Goal: Information Seeking & Learning: Check status

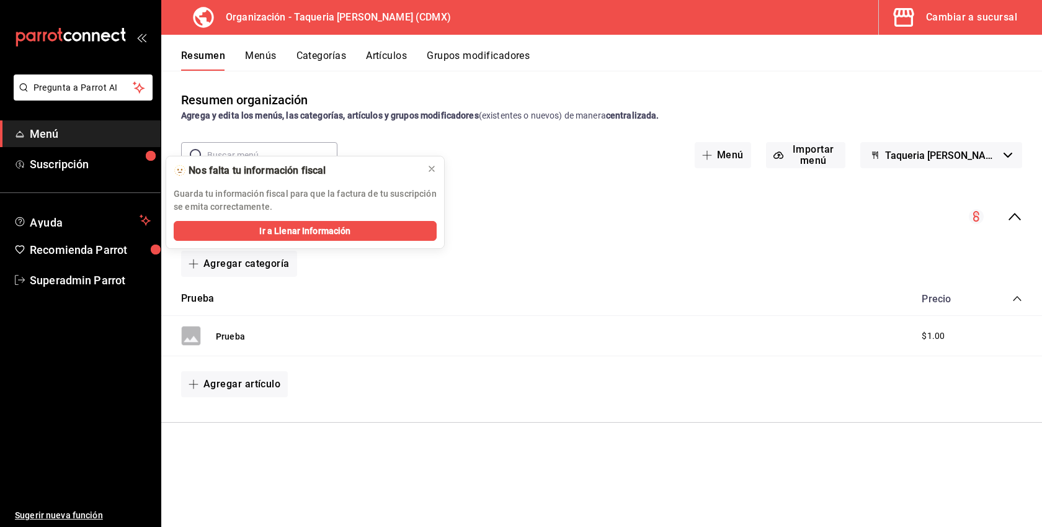
click at [989, 16] on div "Cambiar a sucursal" at bounding box center [971, 17] width 91 height 17
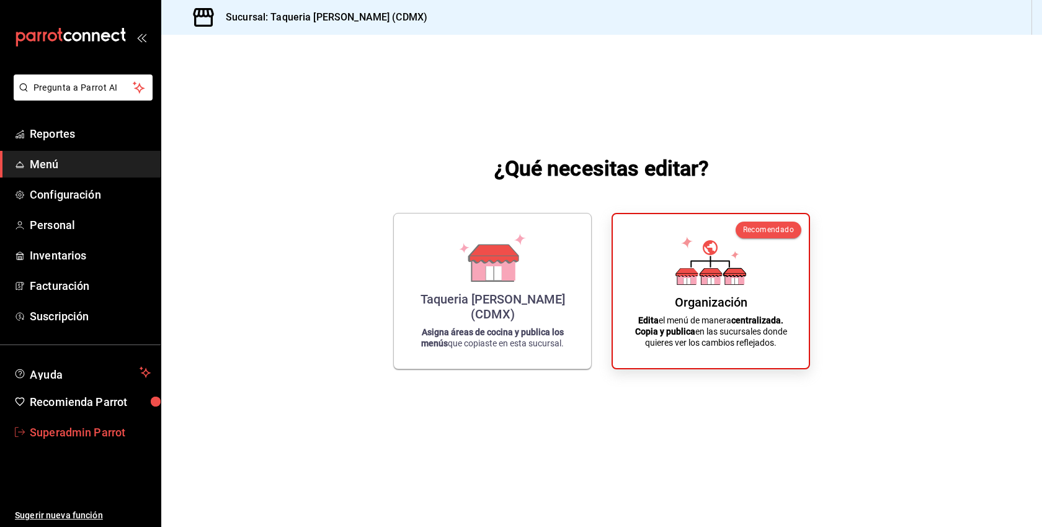
click at [76, 437] on span "Superadmin Parrot" at bounding box center [90, 432] width 121 height 17
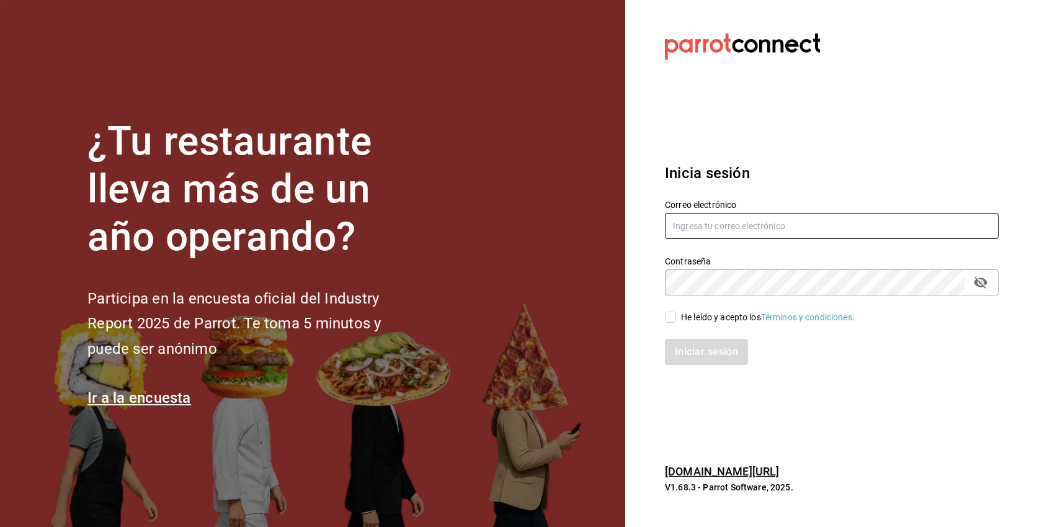
click at [708, 221] on input "text" at bounding box center [832, 226] width 334 height 26
type input "a"
click at [692, 222] on input "text" at bounding box center [832, 226] width 334 height 26
paste input "ixum@cancun.com"
type input "ixum@cancun.com"
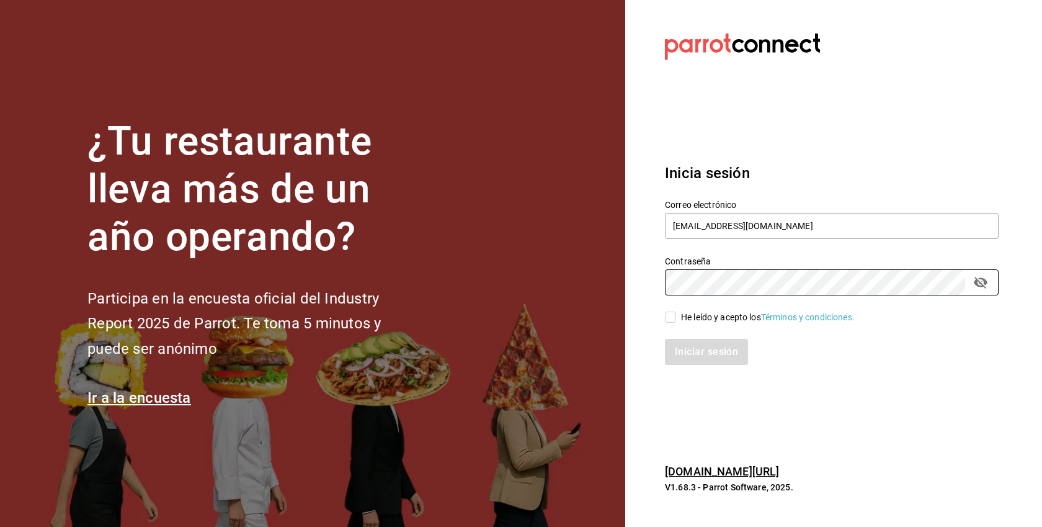
click at [741, 317] on div "He leído y acepto los Términos y condiciones." at bounding box center [768, 317] width 174 height 13
click at [676, 317] on input "He leído y acepto los Términos y condiciones." at bounding box center [670, 316] width 11 height 11
checkbox input "true"
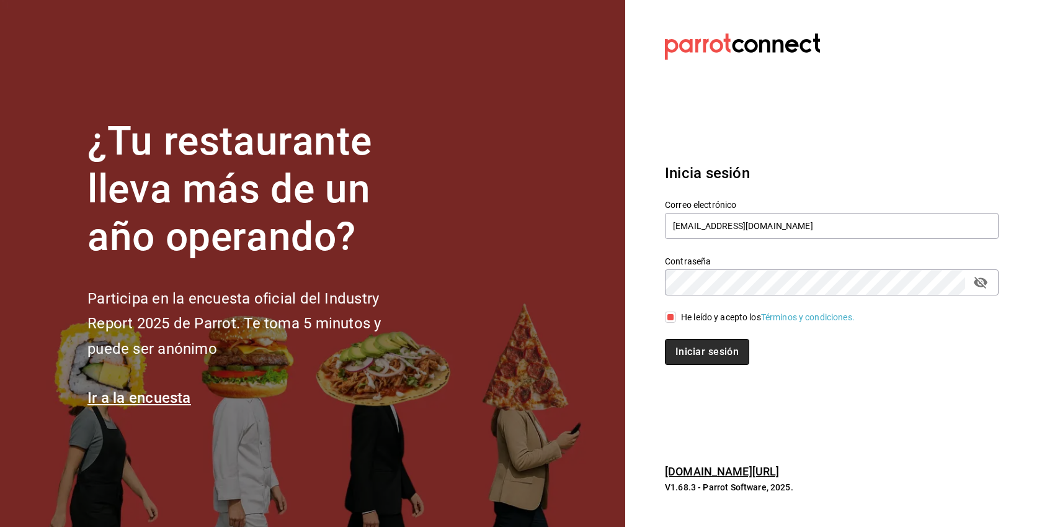
click at [707, 360] on button "Iniciar sesión" at bounding box center [707, 352] width 84 height 26
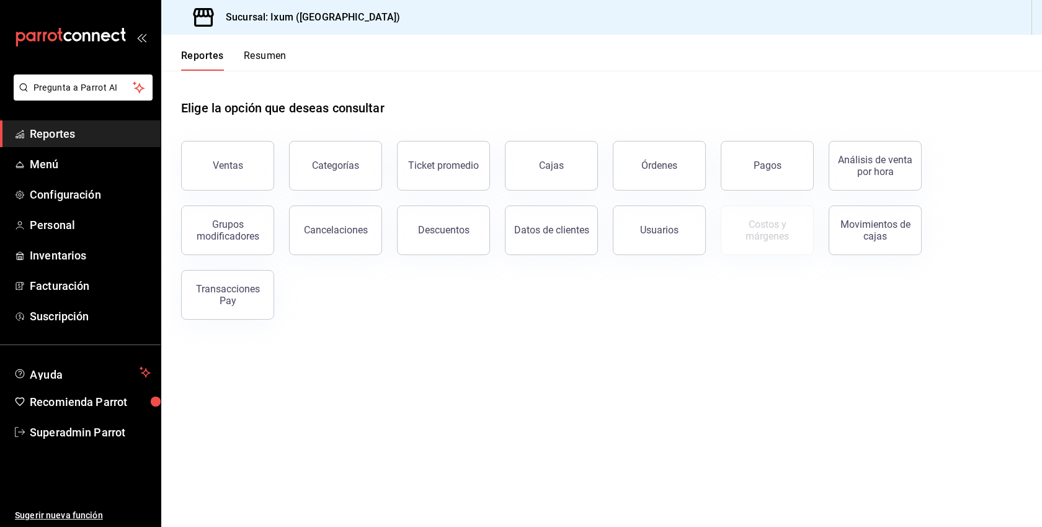
click at [263, 47] on div "Reportes Resumen" at bounding box center [223, 53] width 125 height 36
click at [254, 61] on button "Resumen" at bounding box center [265, 60] width 43 height 21
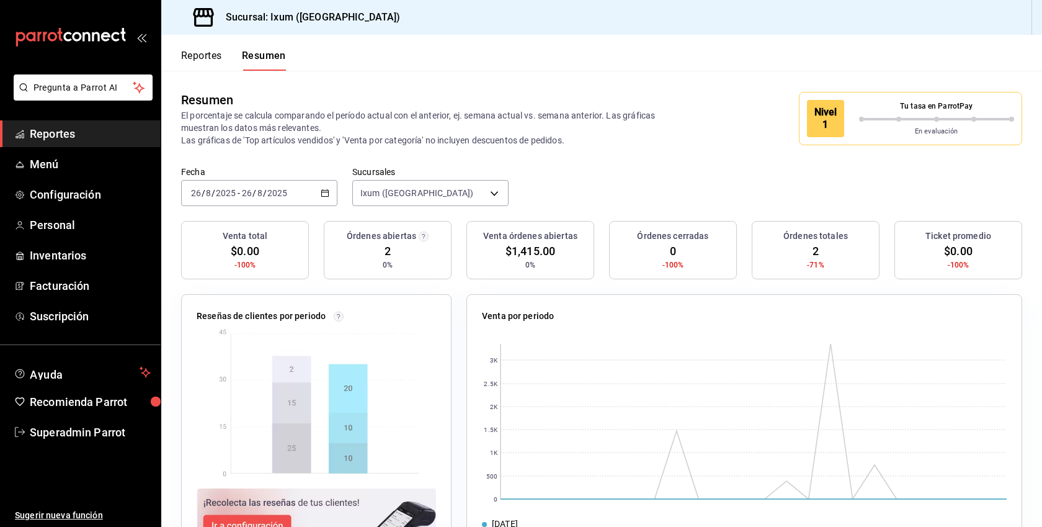
click at [197, 60] on button "Reportes" at bounding box center [201, 60] width 41 height 21
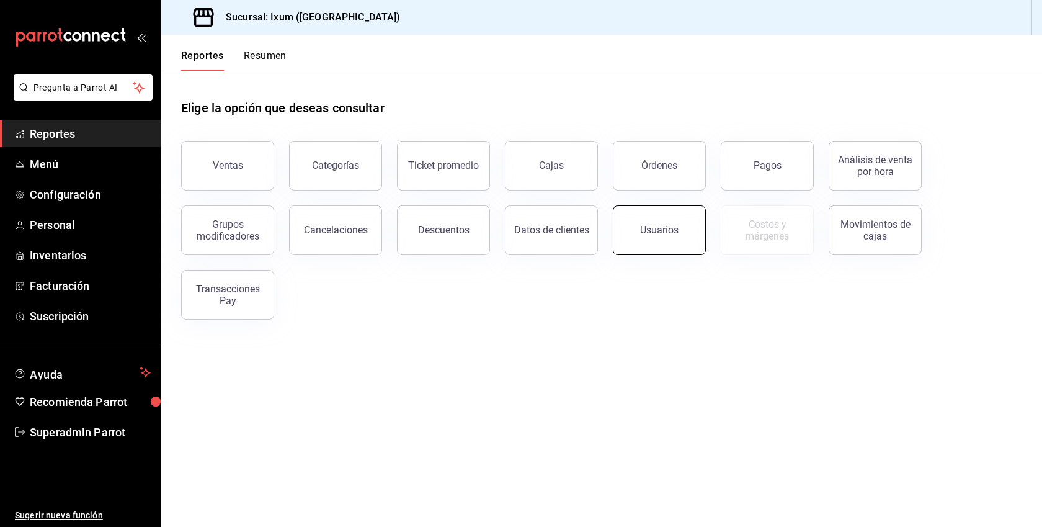
click at [652, 236] on button "Usuarios" at bounding box center [659, 230] width 93 height 50
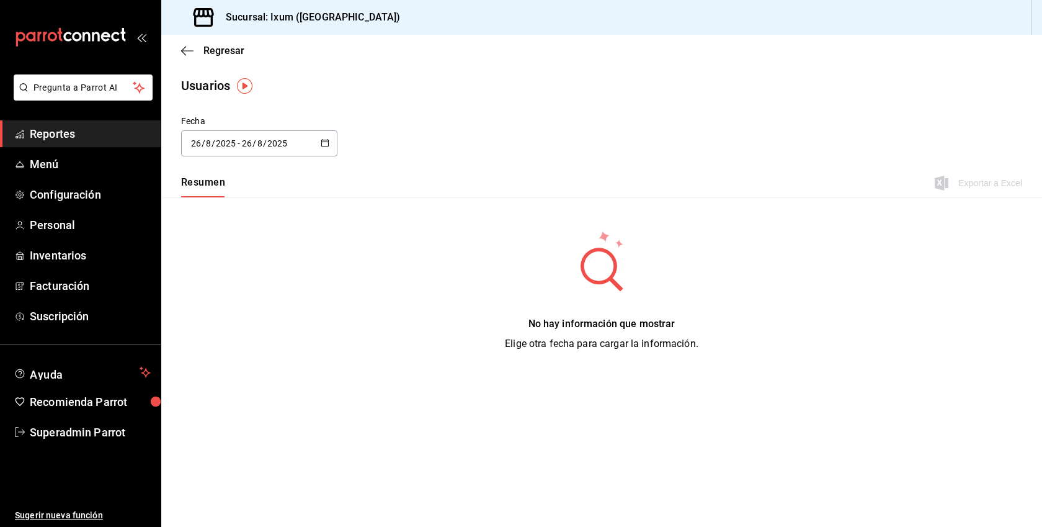
click at [319, 140] on div "[DATE] [DATE] - [DATE] [DATE]" at bounding box center [259, 143] width 156 height 26
click at [210, 265] on li "Mes actual" at bounding box center [239, 266] width 117 height 28
type input "[DATE]"
type input "1"
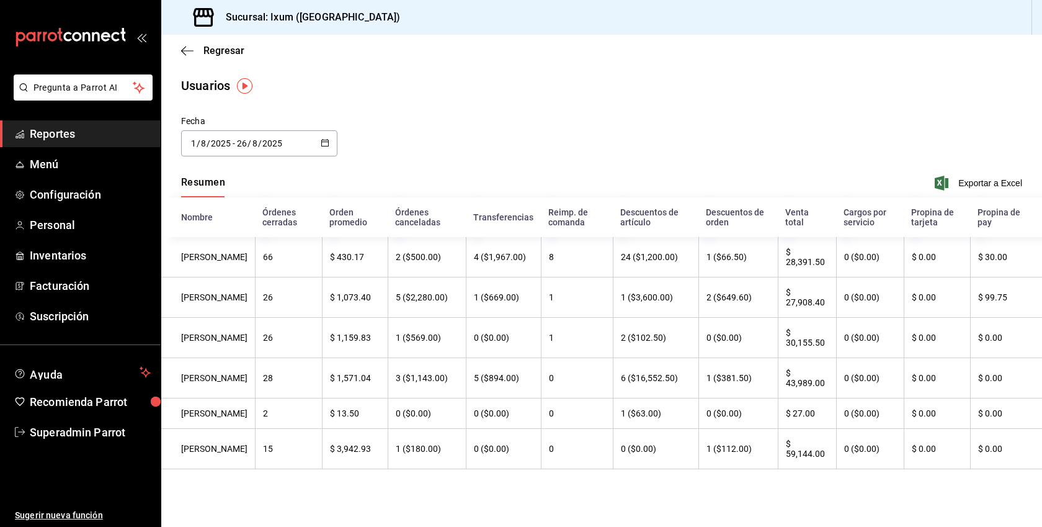
click at [331, 140] on div "[DATE] [DATE] - [DATE] [DATE]" at bounding box center [259, 143] width 156 height 26
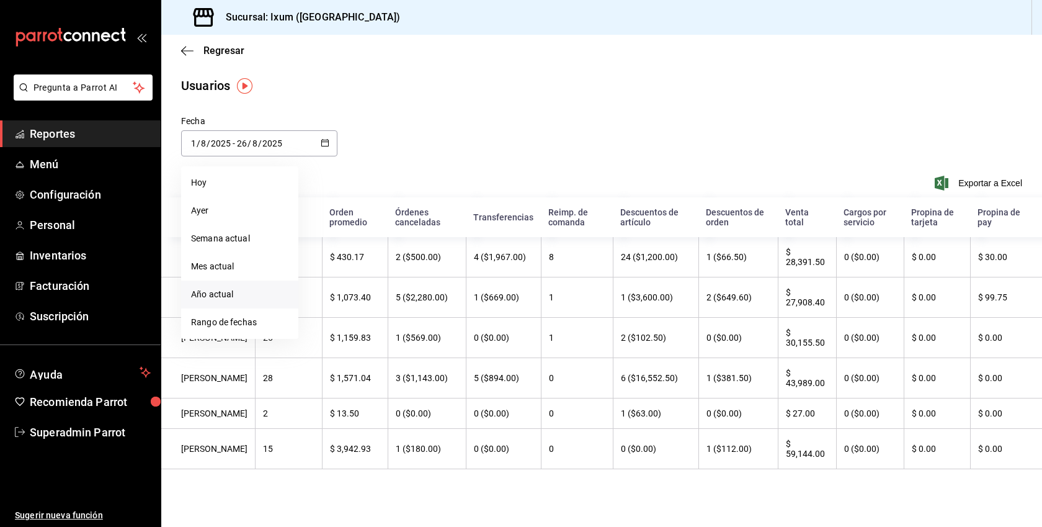
click at [223, 292] on li "Año actual" at bounding box center [239, 294] width 117 height 28
type input "[DATE]"
type input "1"
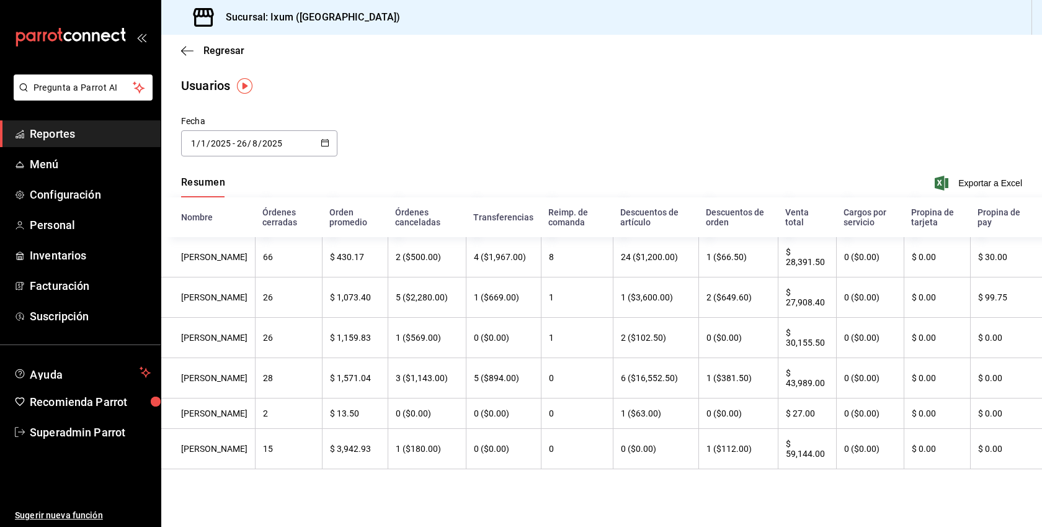
click at [330, 143] on div "[DATE] [DATE] - [DATE] [DATE]" at bounding box center [259, 143] width 156 height 26
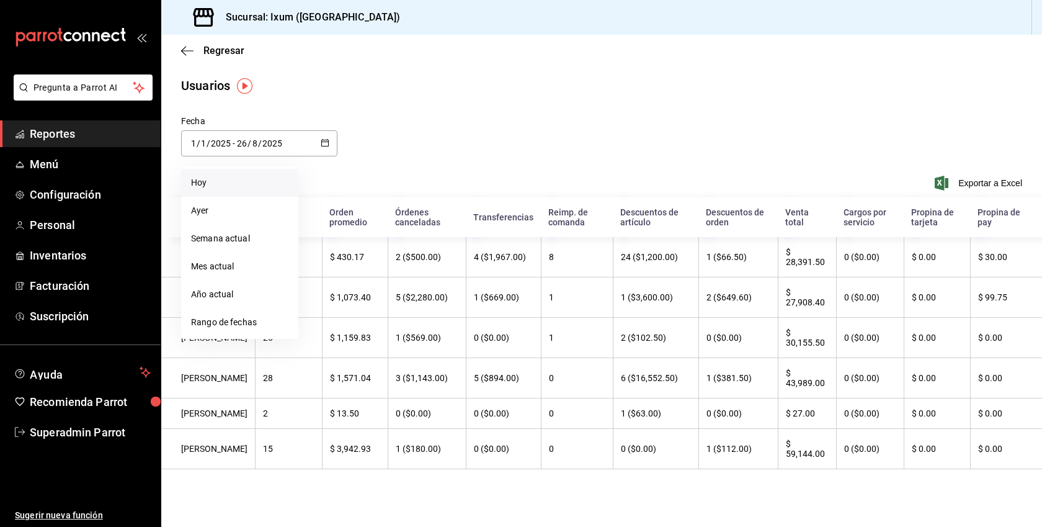
click at [226, 184] on li "Hoy" at bounding box center [239, 183] width 117 height 28
type input "[DATE]"
type input "26"
type input "8"
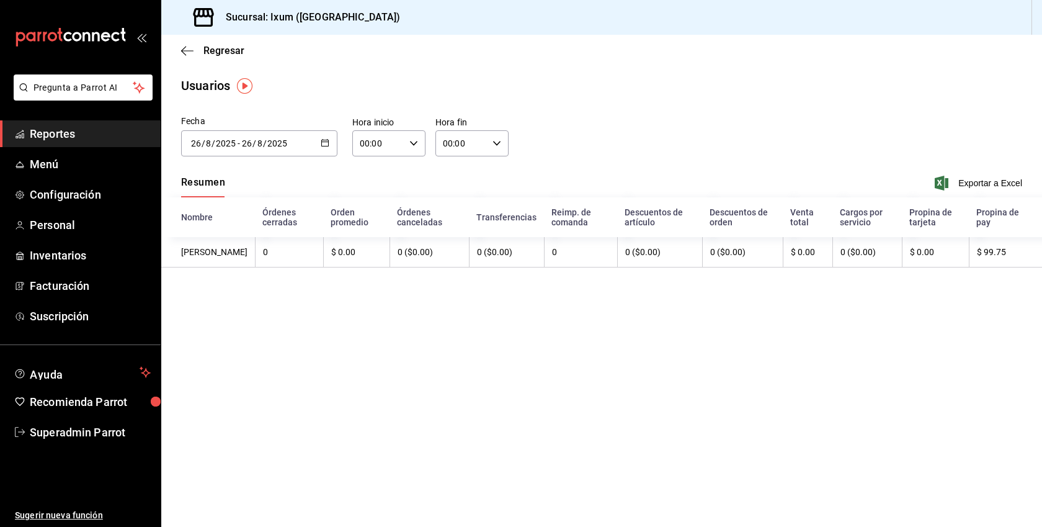
click at [329, 143] on div "[DATE] [DATE] - [DATE] [DATE]" at bounding box center [259, 143] width 156 height 26
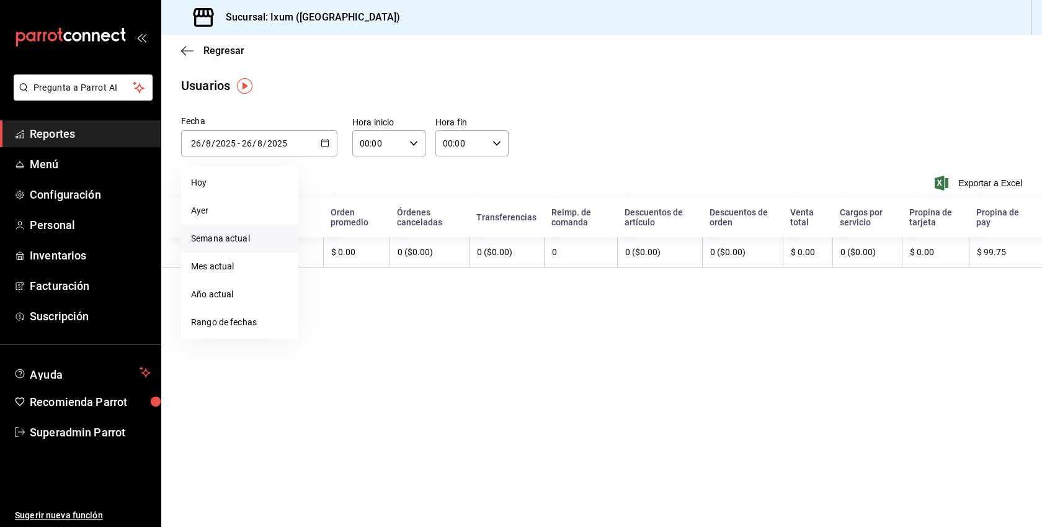
click at [239, 237] on li "Semana actual" at bounding box center [239, 239] width 117 height 28
type input "[DATE]"
type input "24"
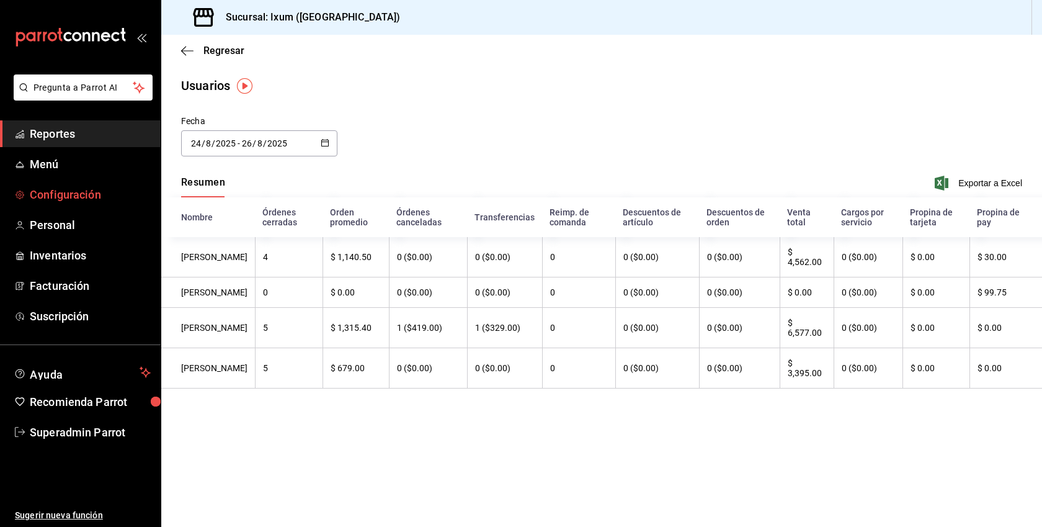
click at [61, 191] on span "Configuración" at bounding box center [90, 194] width 121 height 17
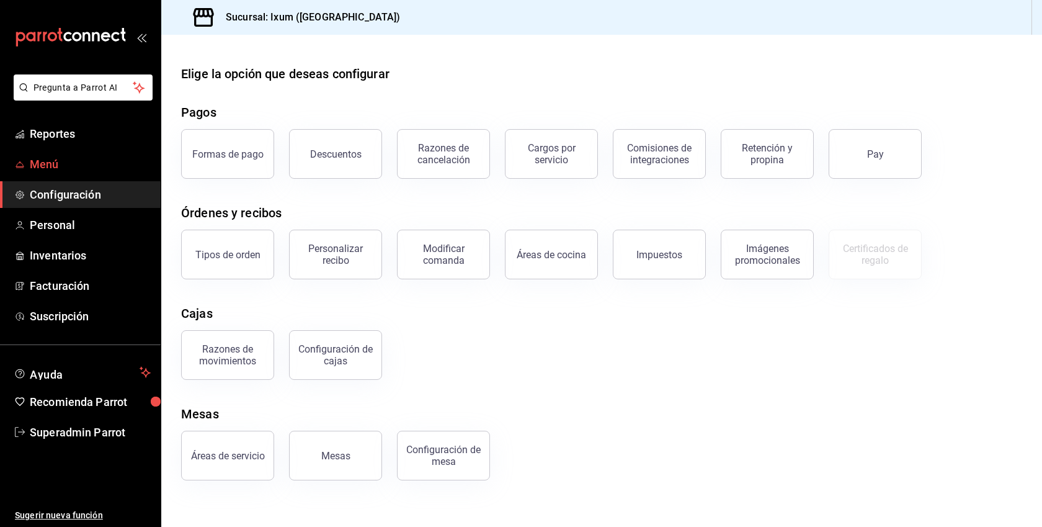
click at [48, 167] on span "Menú" at bounding box center [90, 164] width 121 height 17
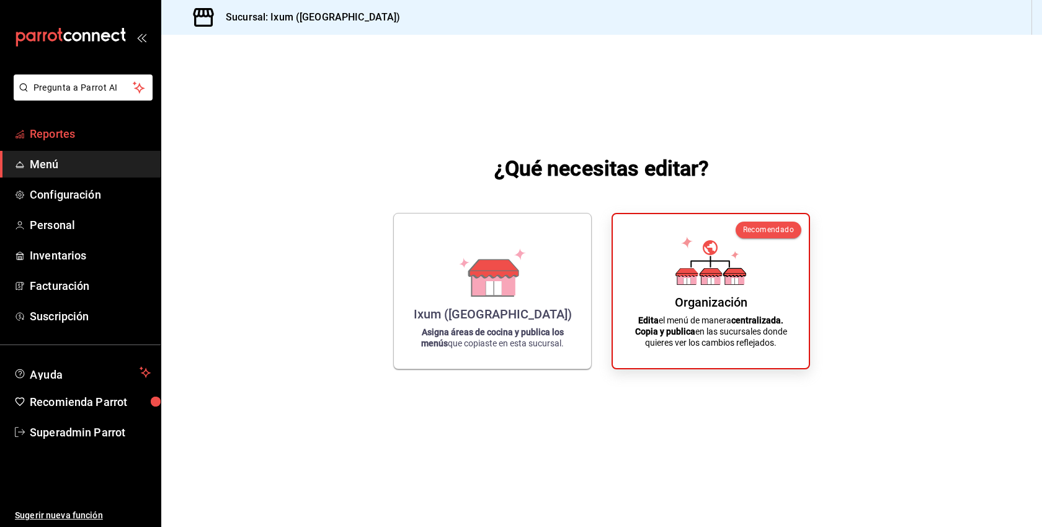
click at [55, 133] on span "Reportes" at bounding box center [90, 133] width 121 height 17
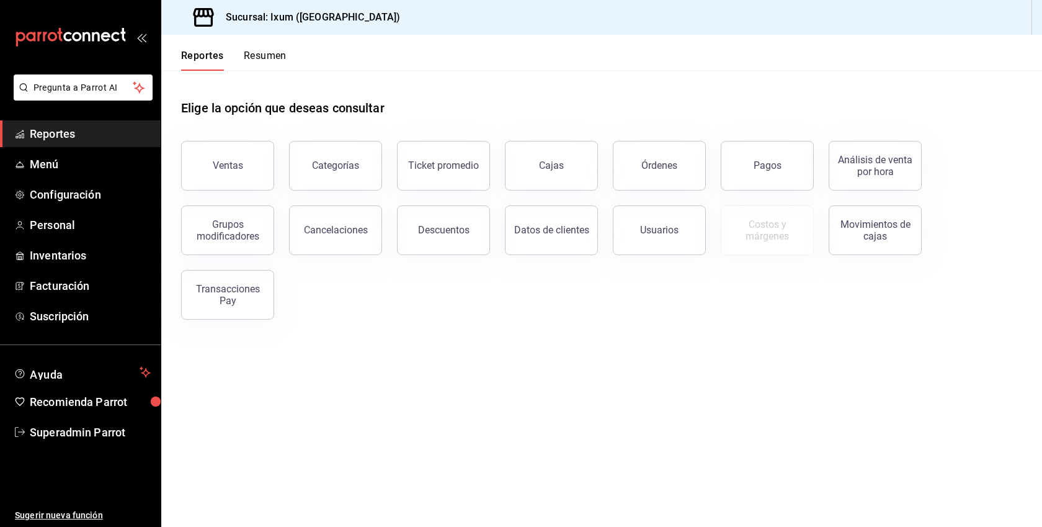
click at [540, 140] on div "Cajas" at bounding box center [544, 158] width 108 height 65
click at [532, 154] on button "Cajas" at bounding box center [551, 166] width 93 height 50
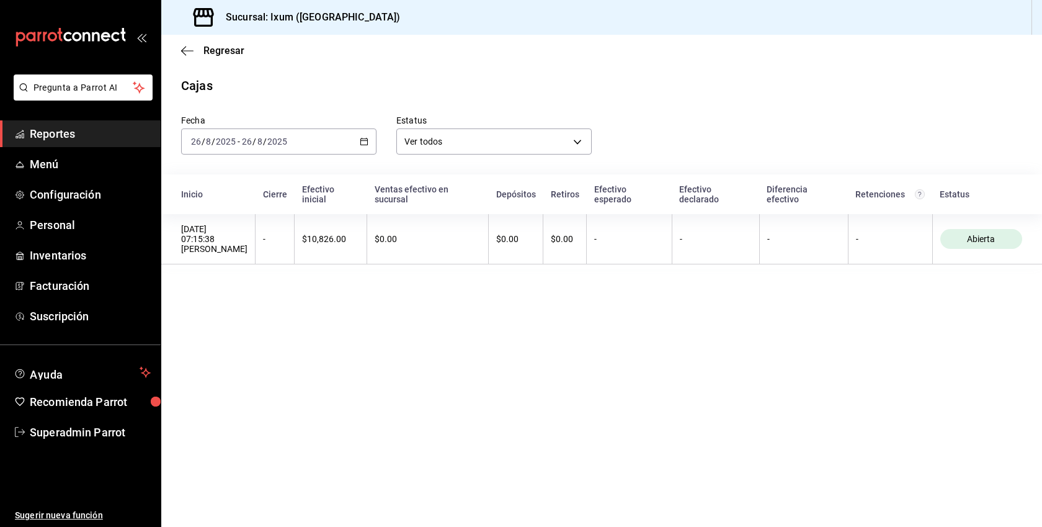
click at [370, 139] on div "[DATE] [DATE] - [DATE] [DATE]" at bounding box center [278, 141] width 195 height 26
click at [233, 262] on span "Mes actual" at bounding box center [240, 262] width 96 height 13
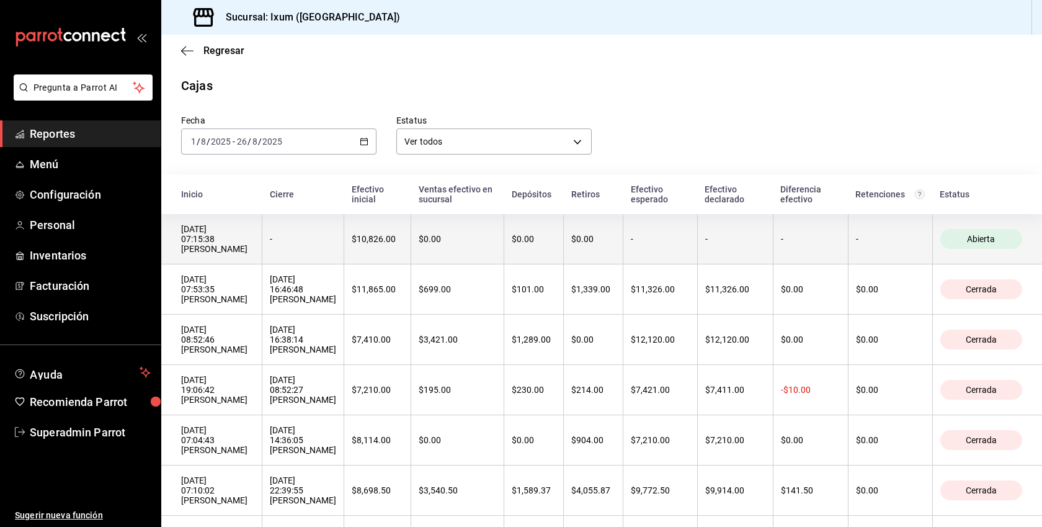
click at [222, 247] on div "[DATE] 07:15:38 [PERSON_NAME]" at bounding box center [217, 239] width 73 height 30
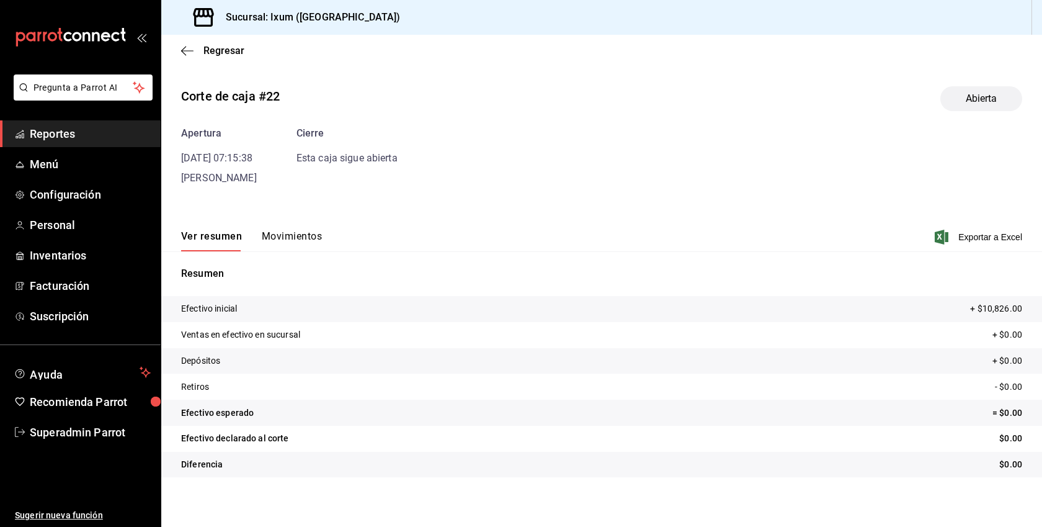
click at [310, 228] on div "Ver resumen Movimientos Exportar a Excel" at bounding box center [601, 233] width 881 height 36
click at [286, 235] on button "Movimientos" at bounding box center [292, 240] width 60 height 21
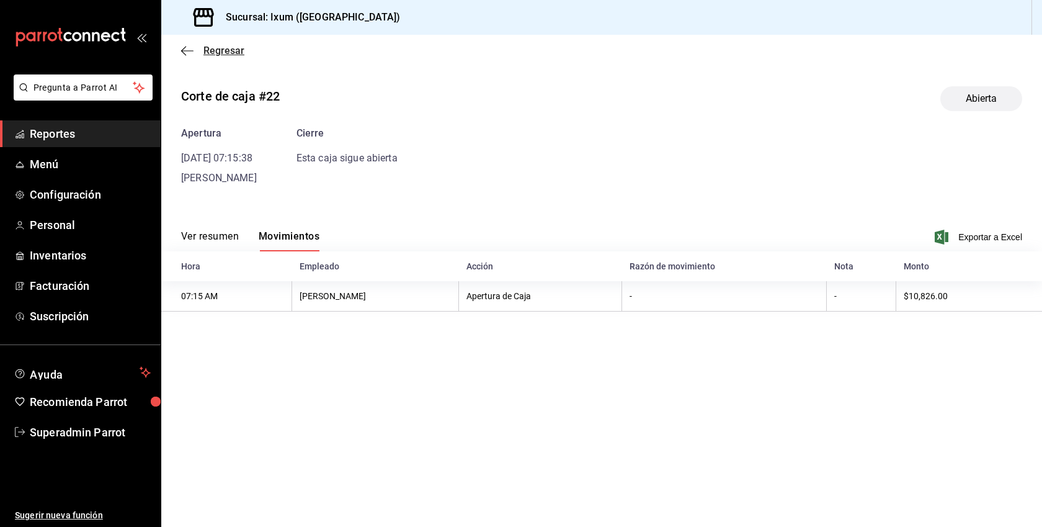
click at [182, 49] on icon "button" at bounding box center [183, 50] width 5 height 9
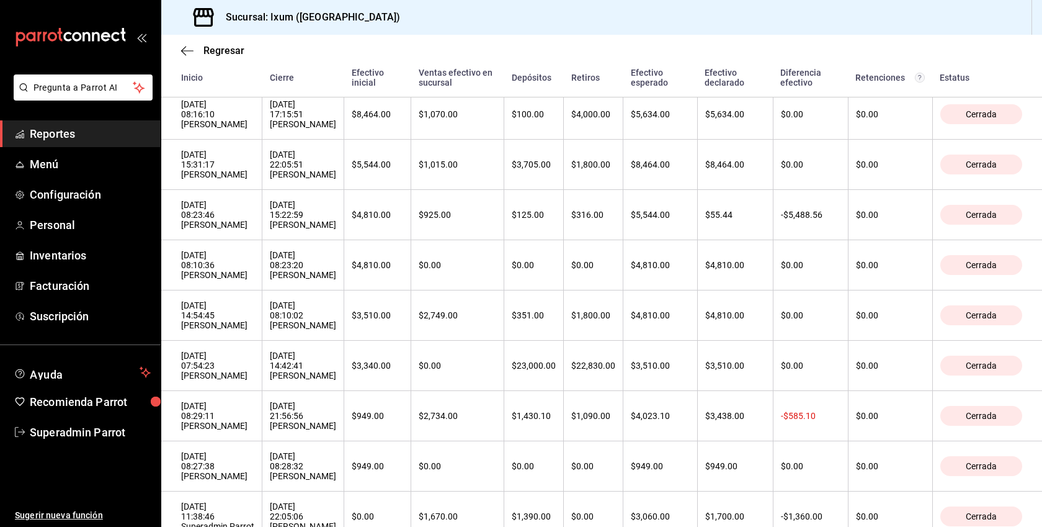
scroll to position [872, 0]
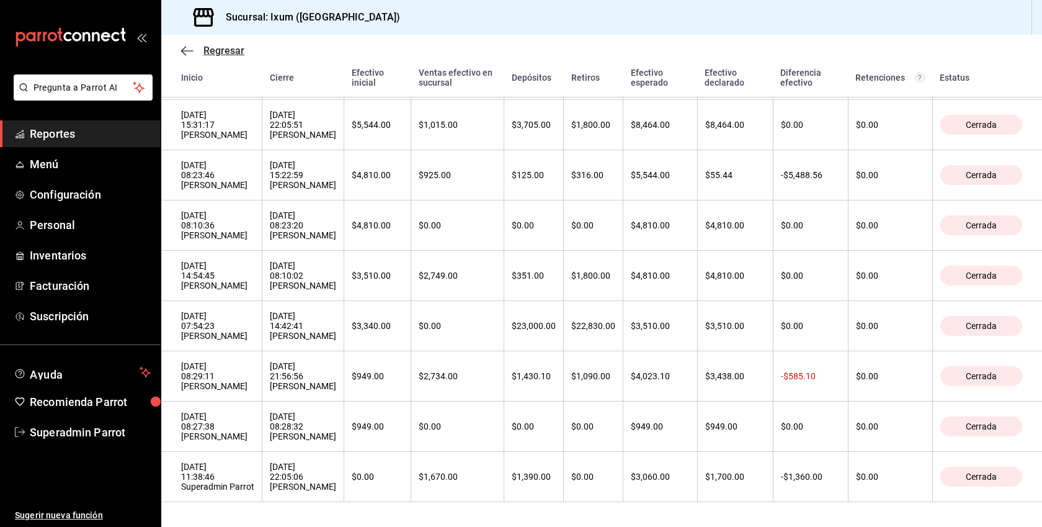
click at [207, 46] on span "Regresar" at bounding box center [223, 51] width 41 height 12
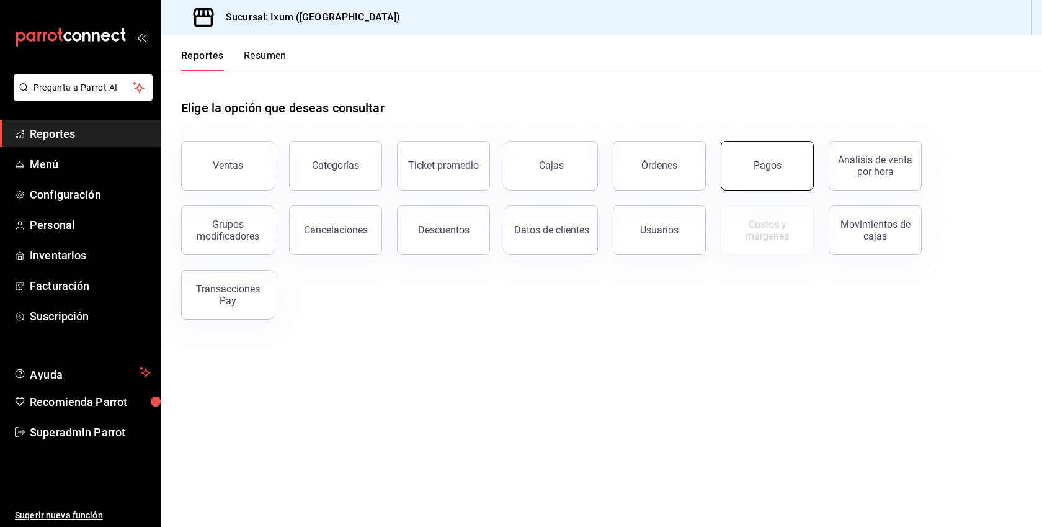
click at [776, 165] on div "Pagos" at bounding box center [768, 165] width 28 height 12
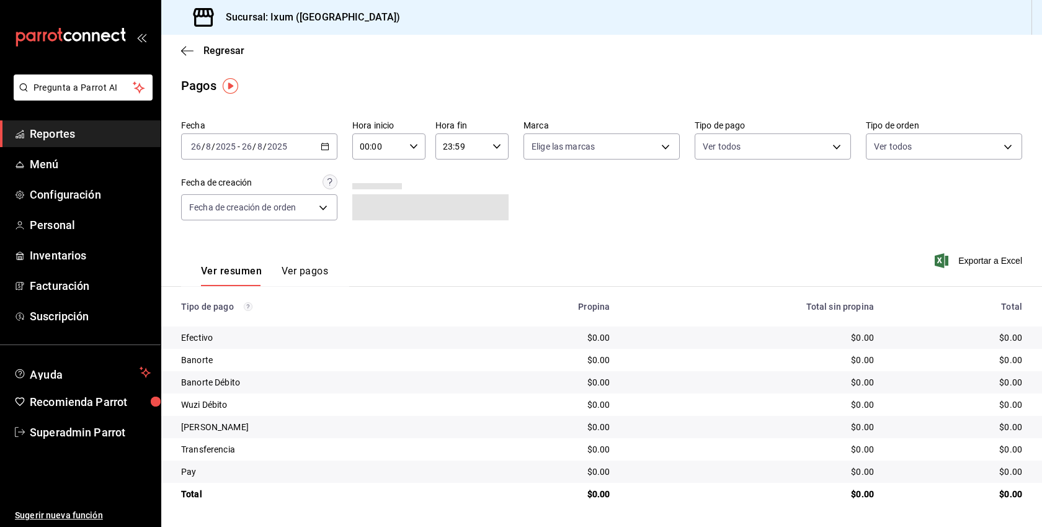
click at [326, 151] on div "[DATE] [DATE] - [DATE] [DATE]" at bounding box center [259, 146] width 156 height 26
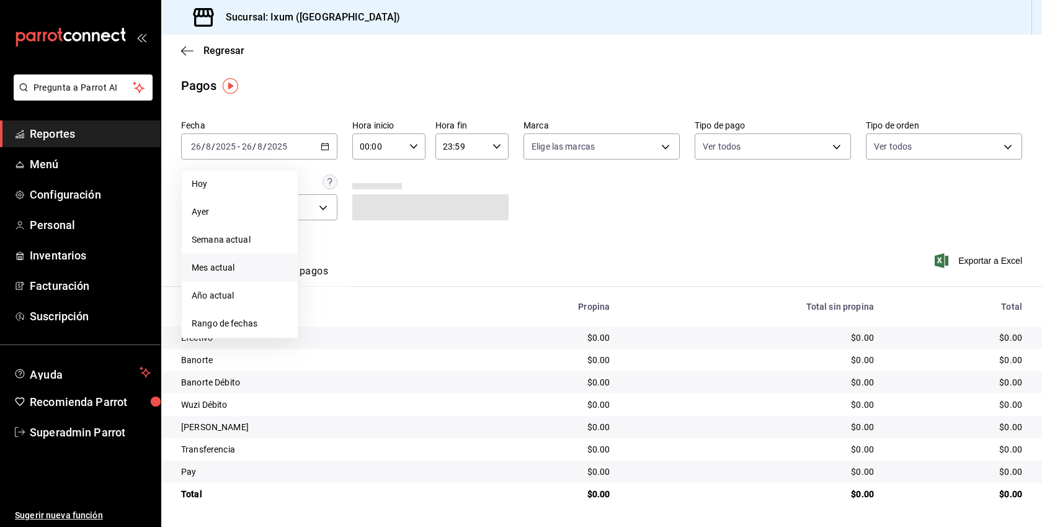
click at [225, 264] on span "Mes actual" at bounding box center [240, 267] width 96 height 13
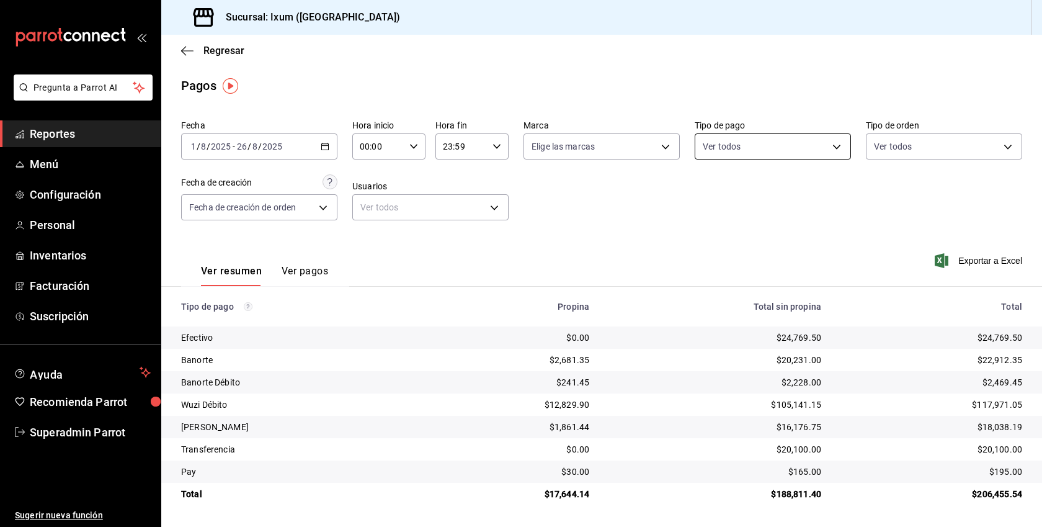
click at [743, 142] on body "Pregunta a Parrot AI Reportes Menú Configuración Personal Inventarios Facturaci…" at bounding box center [521, 263] width 1042 height 527
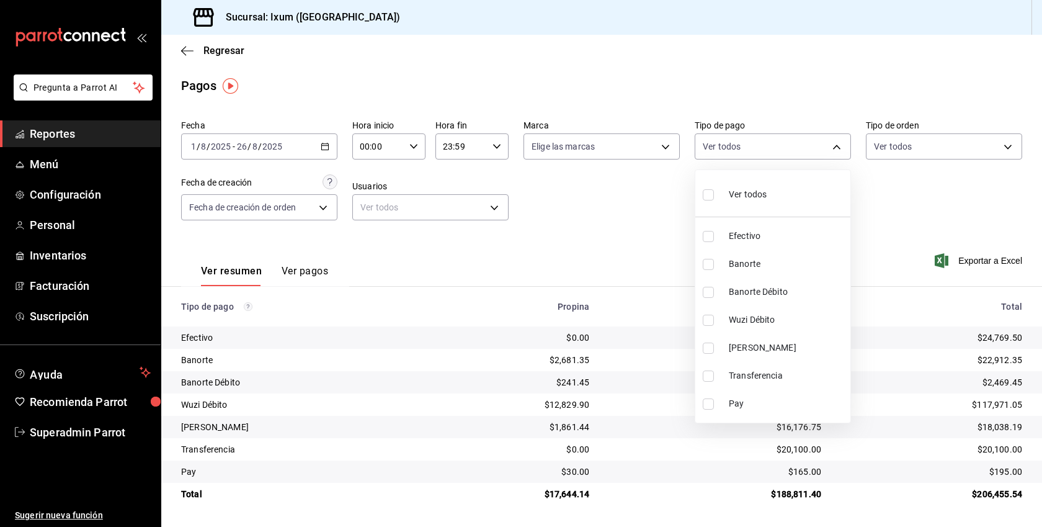
click at [731, 401] on span "Pay" at bounding box center [787, 403] width 117 height 13
type input "3d0ad465-88a5-470f-a9a5-b231c9e65357"
checkbox input "true"
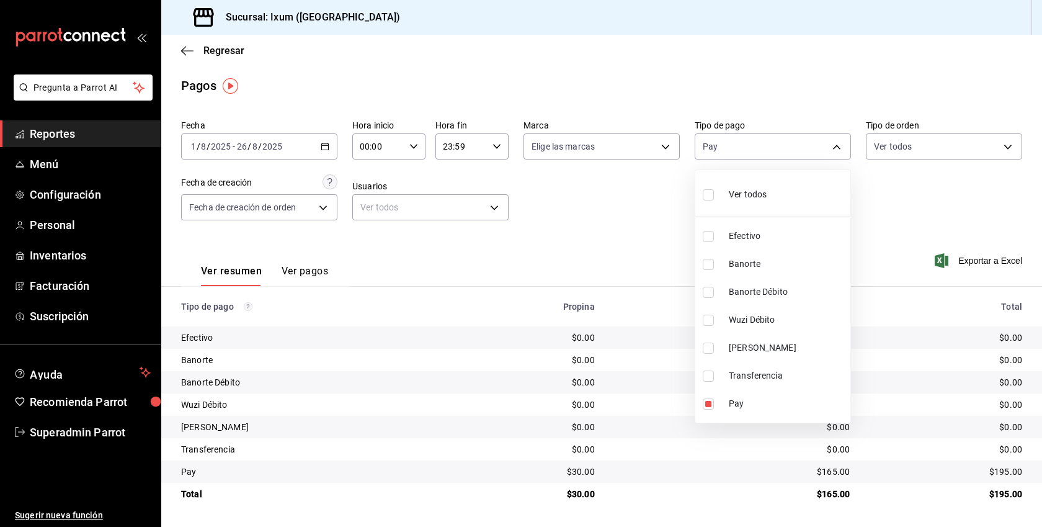
click at [644, 212] on div at bounding box center [521, 263] width 1042 height 527
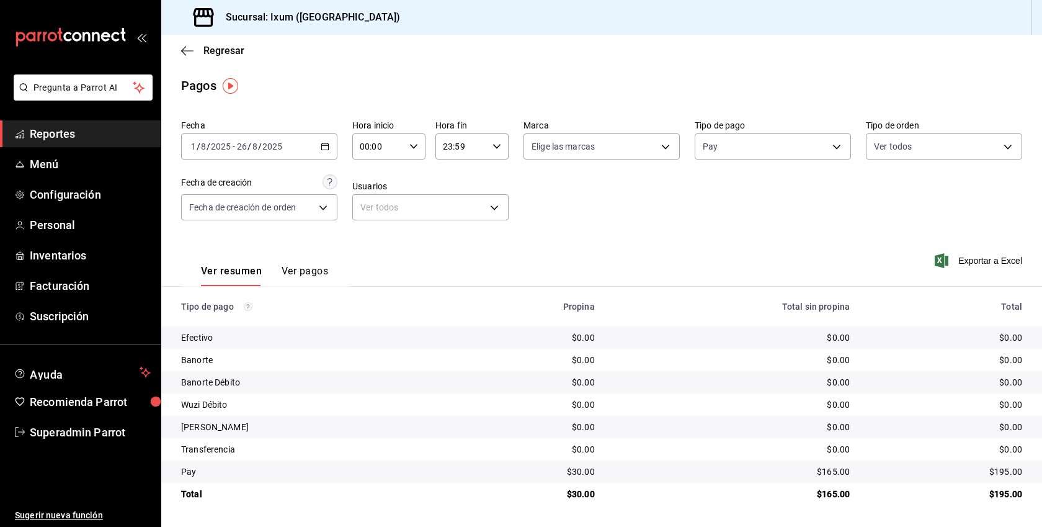
click at [316, 267] on button "Ver pagos" at bounding box center [305, 275] width 47 height 21
